Goal: Task Accomplishment & Management: Manage account settings

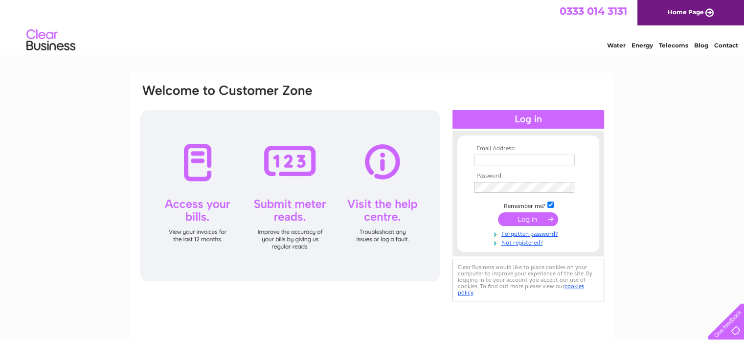
type input "[EMAIL_ADDRESS][DOMAIN_NAME]"
click at [526, 221] on input "submit" at bounding box center [528, 219] width 60 height 14
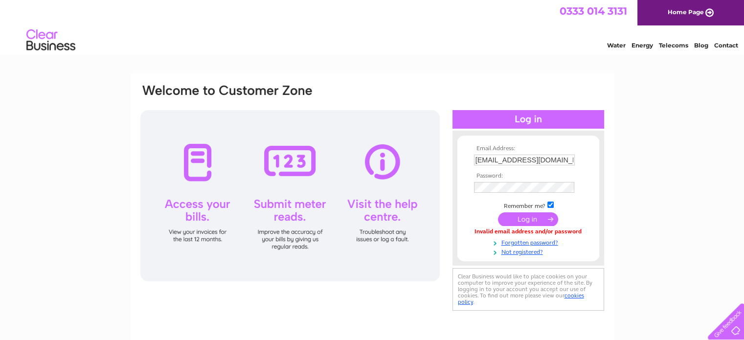
click at [526, 221] on input "submit" at bounding box center [528, 219] width 60 height 14
